Goal: Check status: Check status

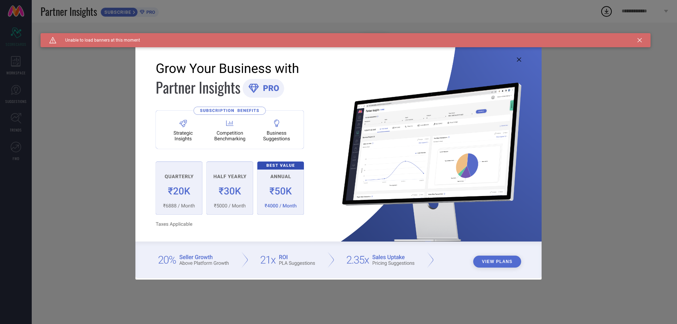
type input "All"
click at [521, 59] on icon at bounding box center [519, 59] width 4 height 4
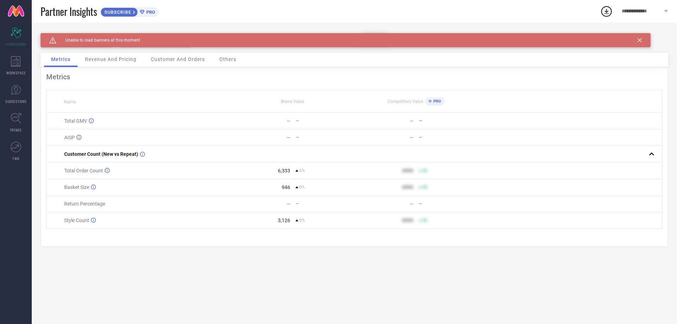
click at [638, 41] on icon at bounding box center [640, 40] width 4 height 4
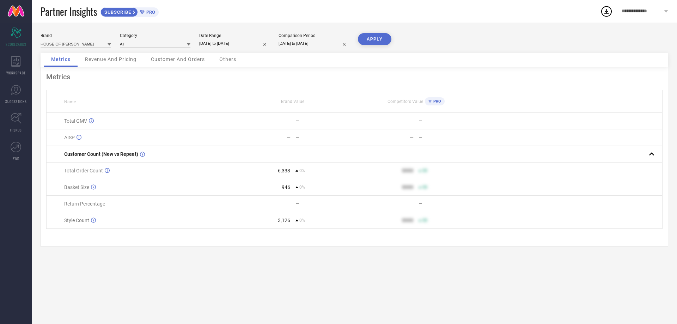
click at [216, 42] on input "[DATE] to [DATE]" at bounding box center [234, 43] width 71 height 7
select select "8"
select select "2025"
select select "9"
select select "2025"
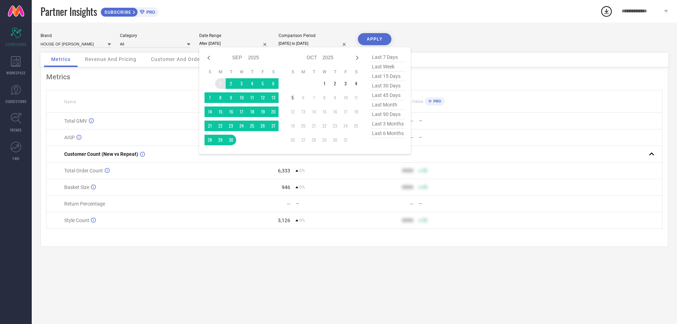
click at [219, 83] on td "1" at bounding box center [220, 83] width 11 height 11
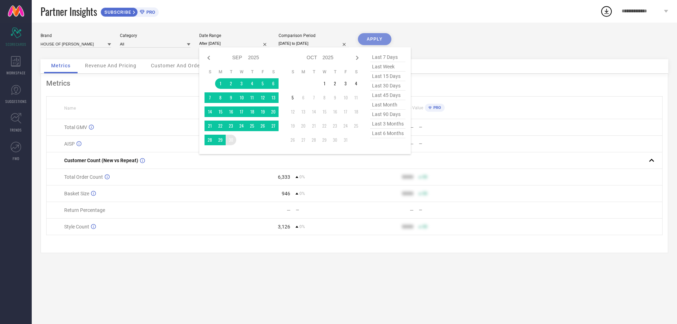
type input "[DATE] to [DATE]"
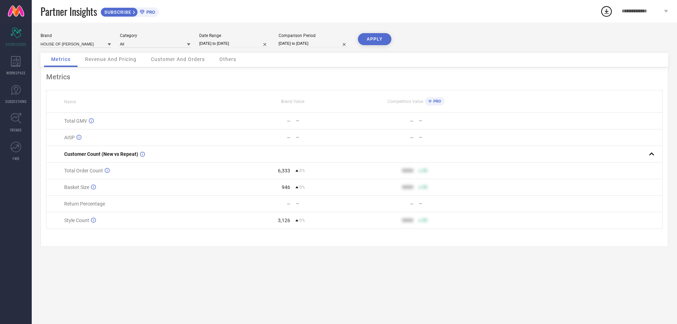
click at [373, 38] on button "APPLY" at bounding box center [375, 39] width 34 height 12
select select "8"
select select "2025"
select select "9"
select select "2025"
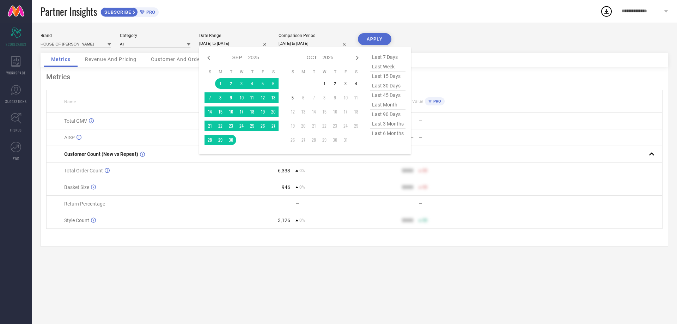
click at [220, 42] on input "[DATE] to [DATE]" at bounding box center [234, 43] width 71 height 7
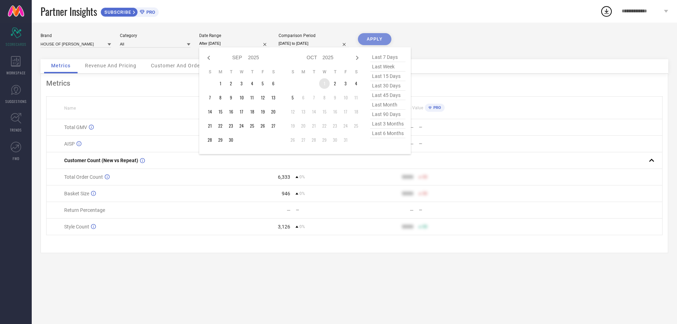
click at [323, 81] on td "1" at bounding box center [324, 83] width 11 height 11
type input "[DATE] to [DATE]"
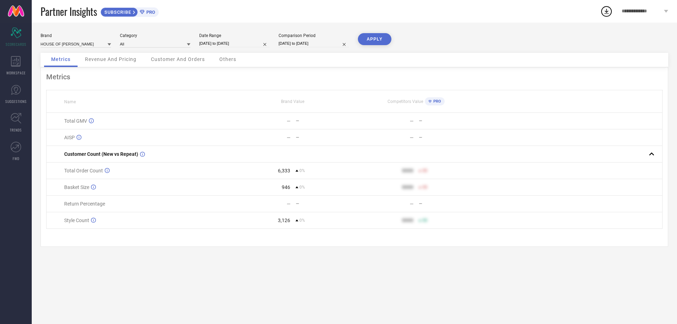
click at [302, 46] on input "[DATE] to [DATE]" at bounding box center [314, 43] width 71 height 7
select select "8"
select select "2025"
select select "9"
select select "2025"
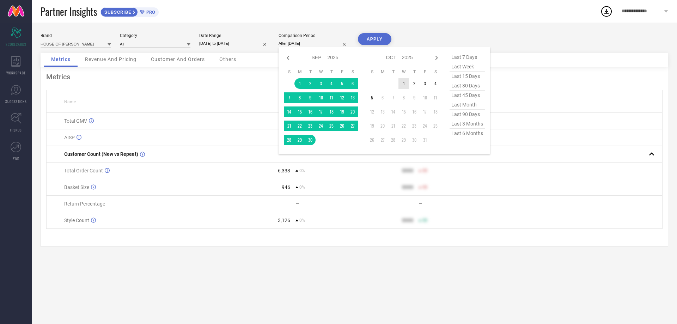
click at [404, 84] on td "1" at bounding box center [404, 83] width 11 height 11
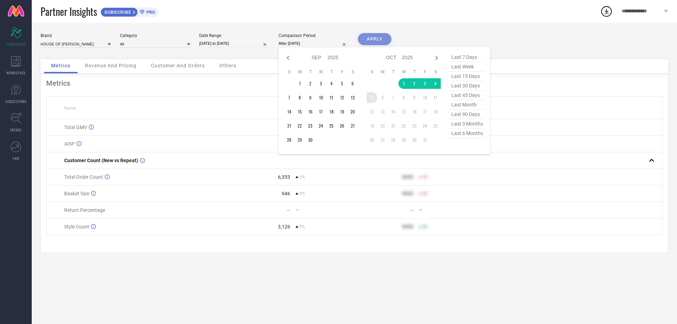
type input "[DATE] to [DATE]"
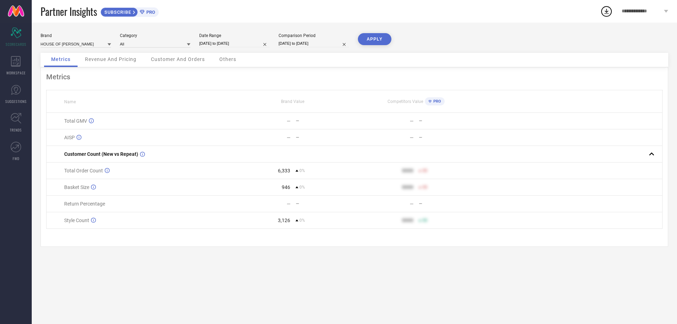
click at [378, 38] on button "APPLY" at bounding box center [375, 39] width 34 height 12
click at [104, 60] on span "Revenue And Pricing" at bounding box center [110, 59] width 51 height 6
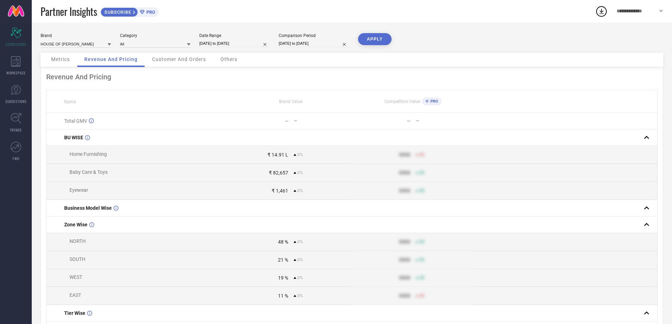
click at [226, 44] on input "[DATE] to [DATE]" at bounding box center [234, 43] width 71 height 7
select select "9"
select select "2025"
select select "10"
select select "2025"
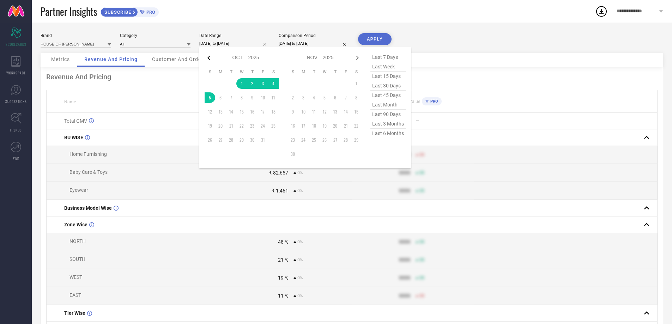
click at [207, 56] on icon at bounding box center [209, 58] width 8 height 8
select select "8"
select select "2025"
select select "9"
select select "2025"
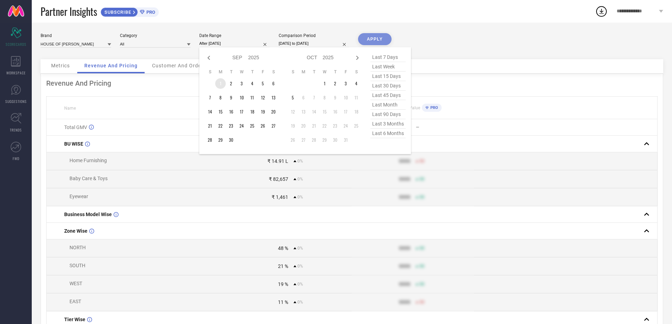
click at [220, 82] on td "1" at bounding box center [220, 83] width 11 height 11
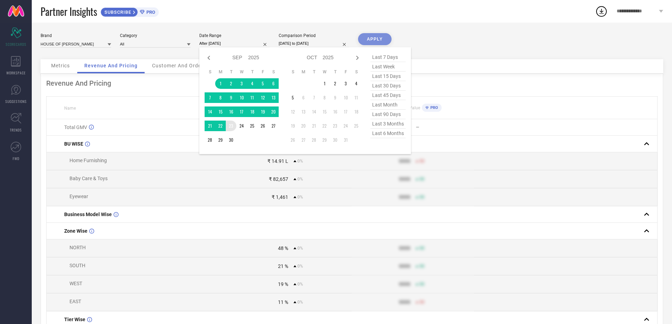
type input "[DATE] to [DATE]"
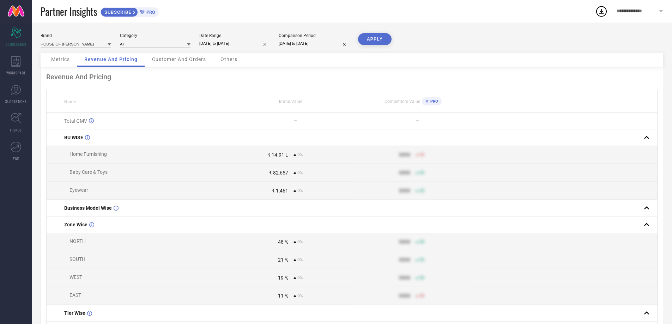
click at [293, 45] on input "[DATE] to [DATE]" at bounding box center [314, 43] width 71 height 7
select select "9"
select select "2025"
select select "10"
select select "2025"
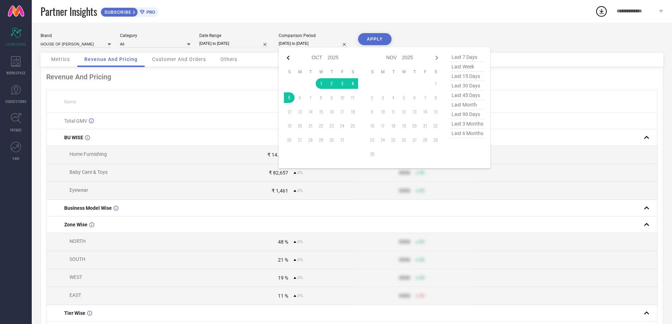
click at [288, 59] on icon at bounding box center [288, 58] width 2 height 4
select select "8"
select select "2025"
select select "9"
select select "2025"
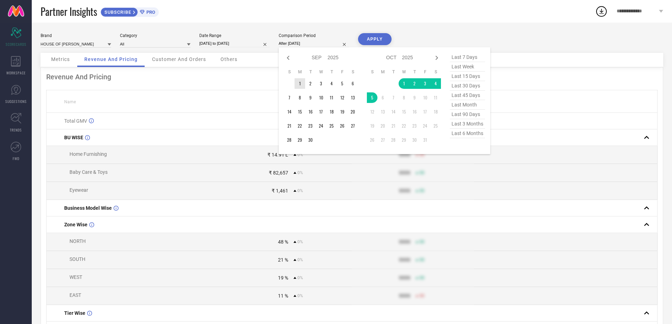
click at [300, 79] on td "1" at bounding box center [300, 83] width 11 height 11
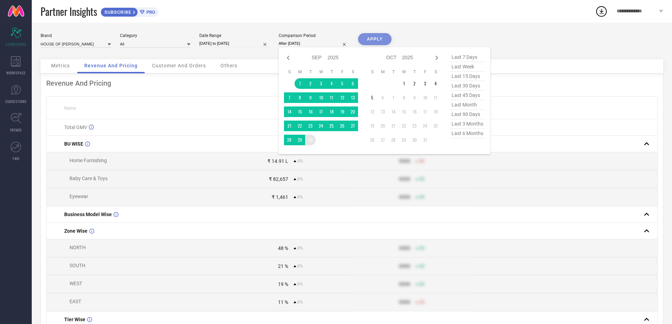
type input "[DATE] to [DATE]"
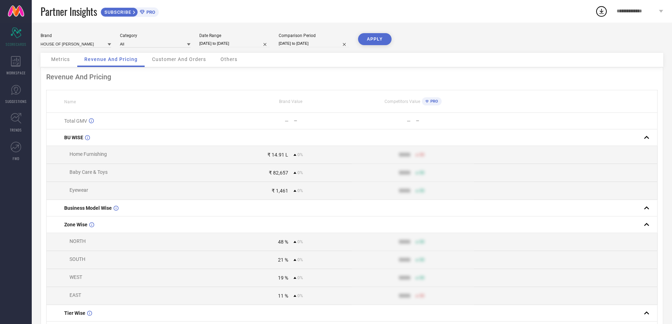
click at [370, 39] on button "APPLY" at bounding box center [375, 39] width 34 height 12
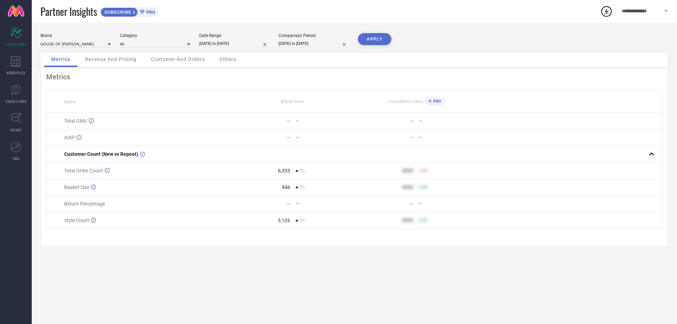
click at [106, 58] on span "Revenue And Pricing" at bounding box center [110, 59] width 51 height 6
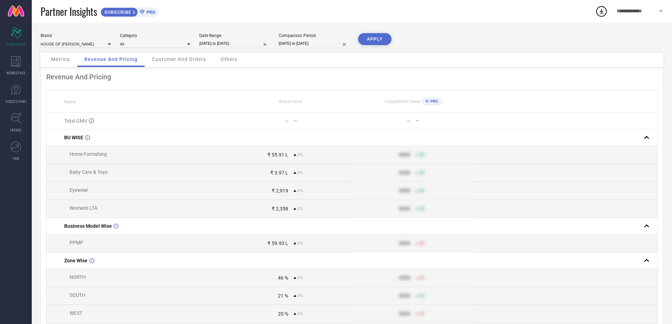
click at [189, 64] on div "Customer And Orders" at bounding box center [179, 60] width 68 height 14
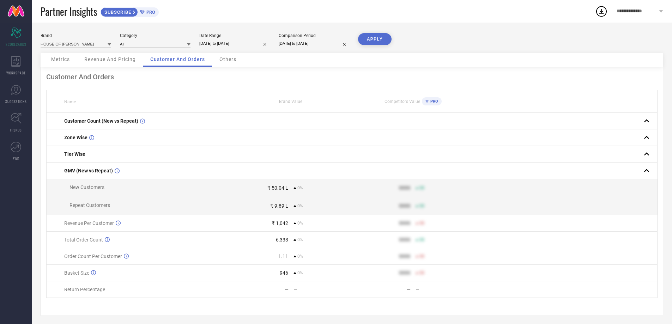
click at [229, 60] on span "Others" at bounding box center [227, 59] width 17 height 6
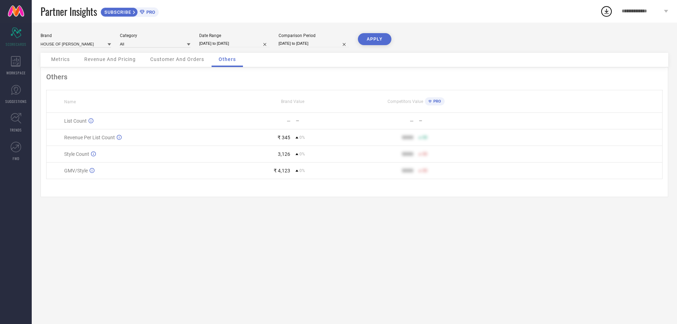
click at [62, 59] on span "Metrics" at bounding box center [60, 59] width 19 height 6
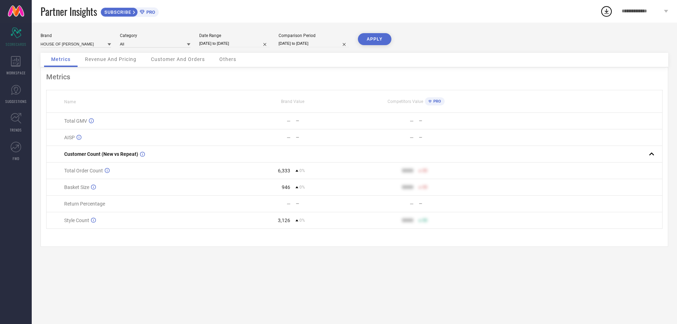
click at [244, 45] on input "[DATE] to [DATE]" at bounding box center [234, 43] width 71 height 7
select select "8"
select select "2025"
select select "9"
select select "2025"
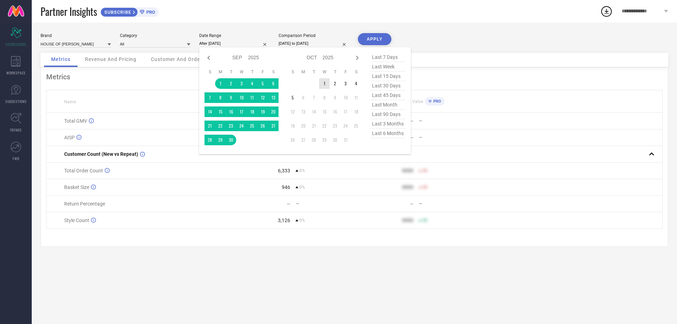
click at [327, 81] on td "1" at bounding box center [324, 83] width 11 height 11
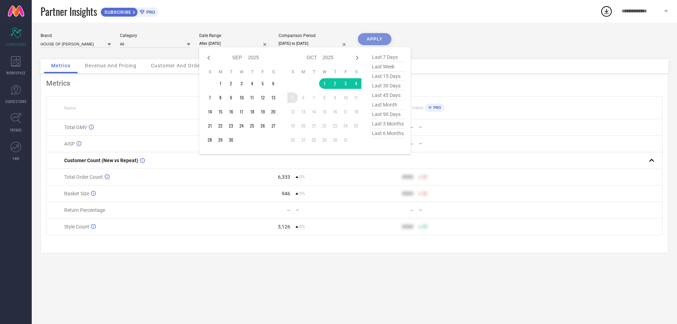
type input "[DATE] to [DATE]"
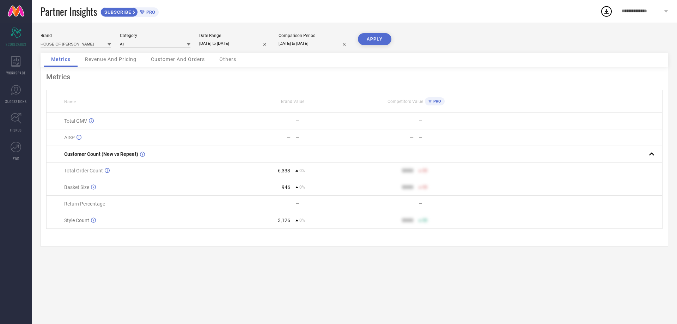
click at [305, 46] on input "[DATE] to [DATE]" at bounding box center [314, 43] width 71 height 7
select select "8"
select select "2025"
select select "9"
select select "2025"
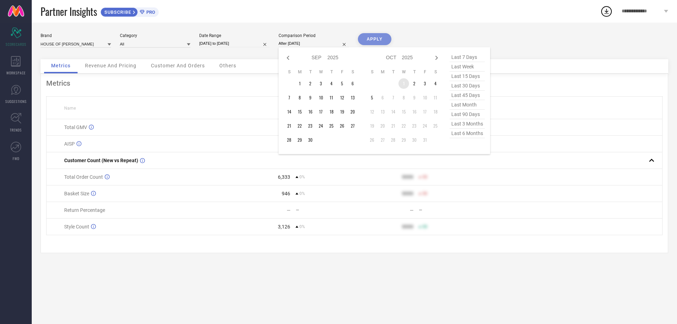
click at [403, 79] on td "1" at bounding box center [404, 83] width 11 height 11
type input "[DATE] to [DATE]"
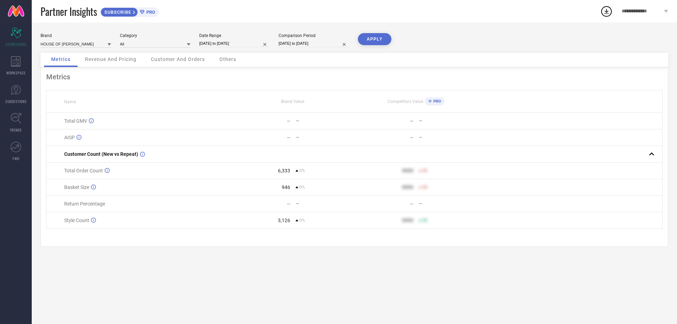
click at [372, 43] on button "APPLY" at bounding box center [375, 39] width 34 height 12
click at [108, 63] on div "Revenue And Pricing" at bounding box center [111, 60] width 66 height 14
